Goal: Navigation & Orientation: Find specific page/section

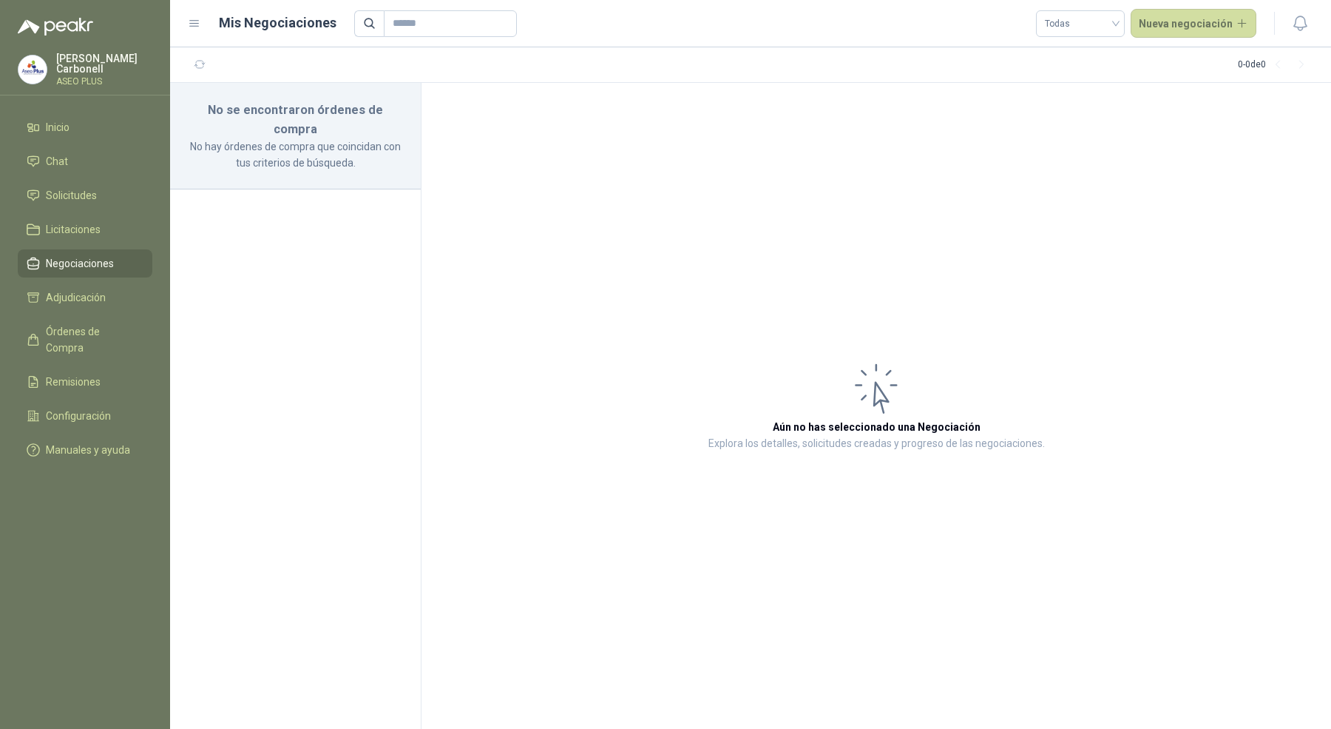
click at [74, 68] on div "[PERSON_NAME] ASEO PLUS" at bounding box center [104, 69] width 96 height 33
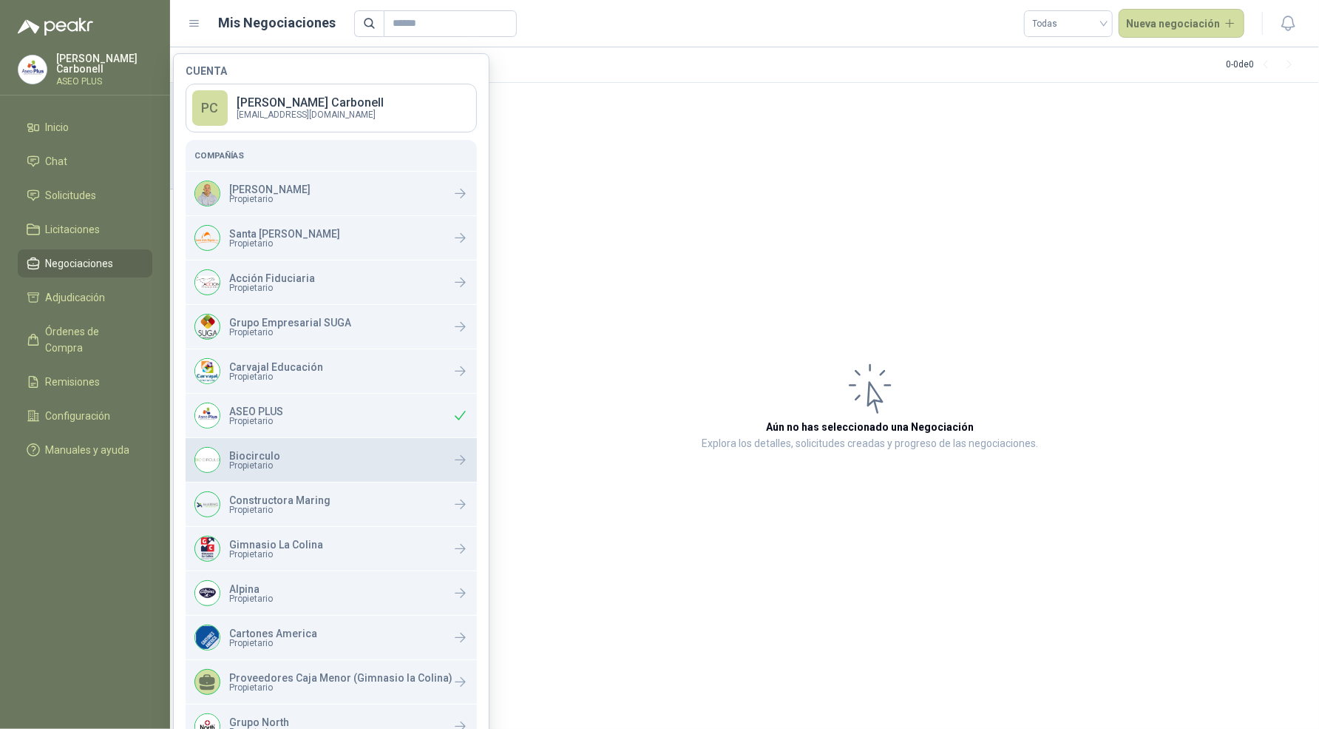
scroll to position [165, 0]
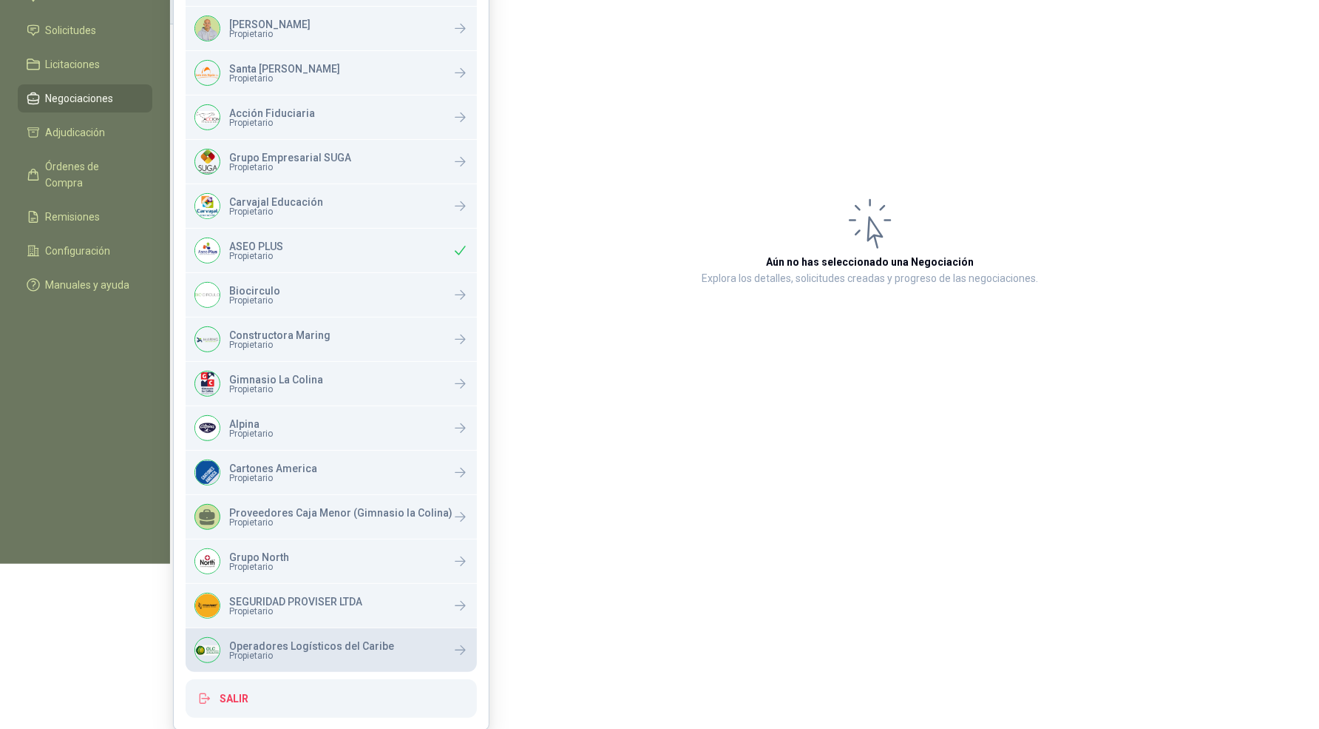
click at [303, 647] on p "Operadores Logísticos del Caribe" at bounding box center [311, 646] width 165 height 10
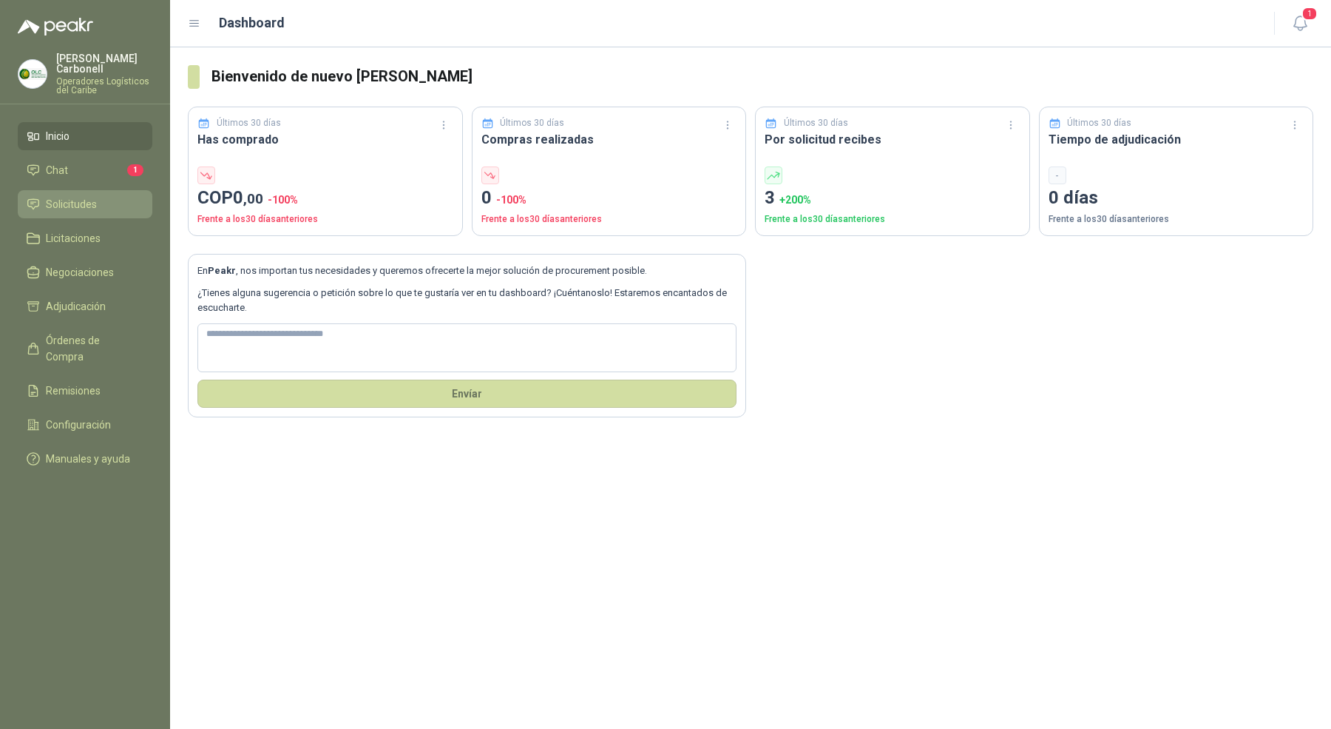
click at [88, 202] on link "Solicitudes" at bounding box center [85, 204] width 135 height 28
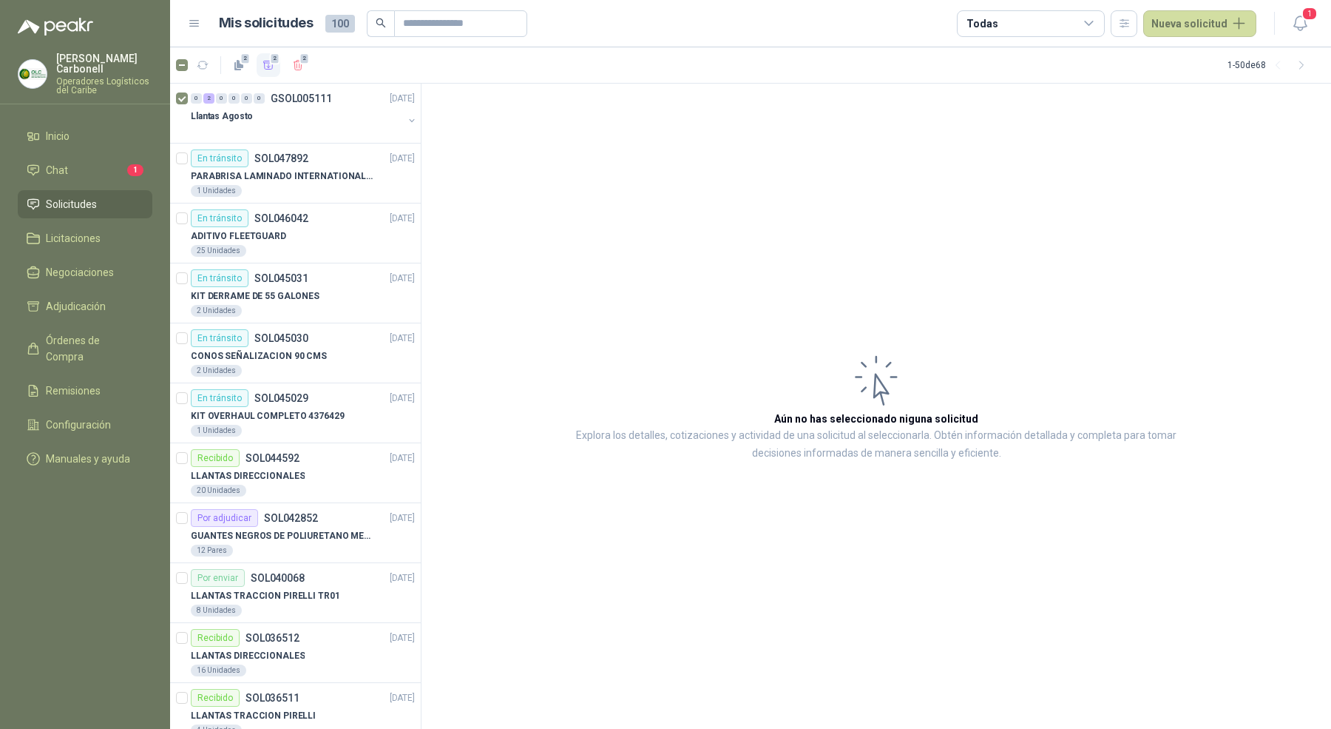
click at [264, 68] on icon "button" at bounding box center [268, 65] width 10 height 8
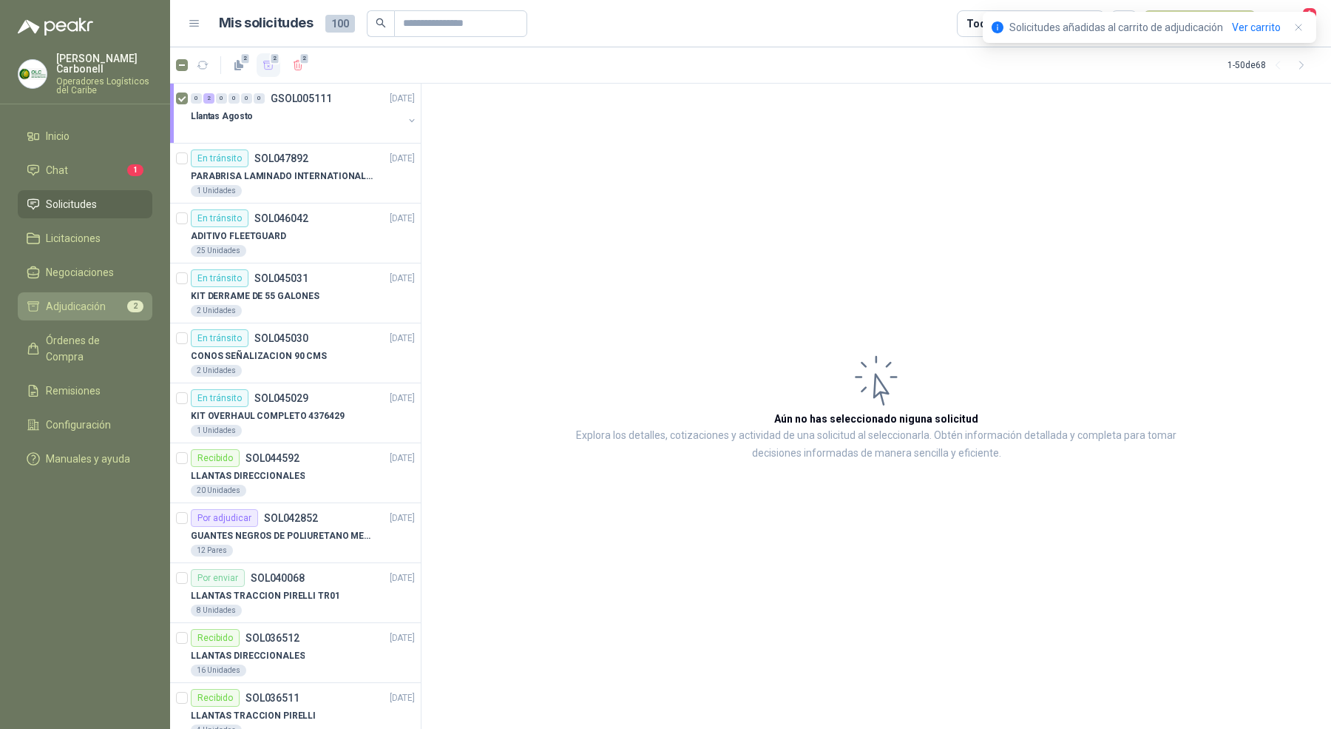
click at [87, 298] on span "Adjudicación" at bounding box center [76, 306] width 60 height 16
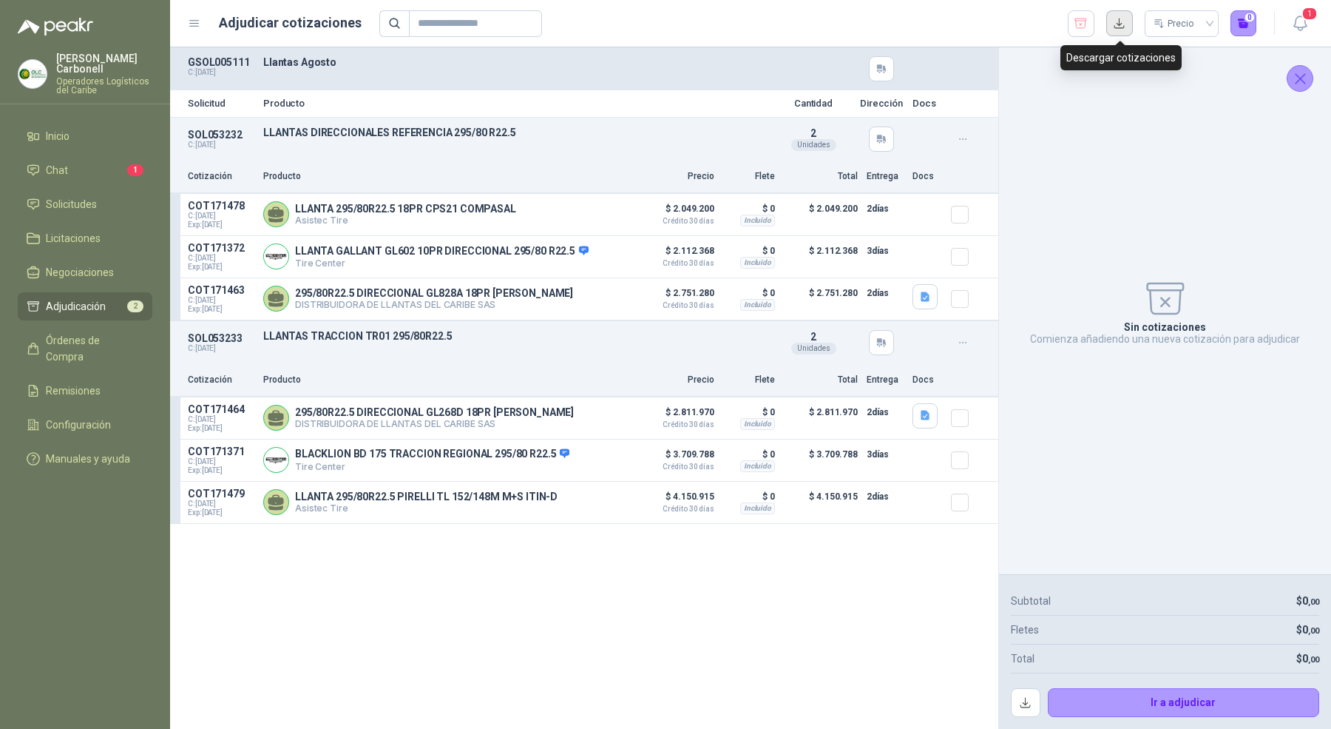
click at [1121, 16] on button "button" at bounding box center [1119, 23] width 27 height 27
